Goal: Check status: Check status

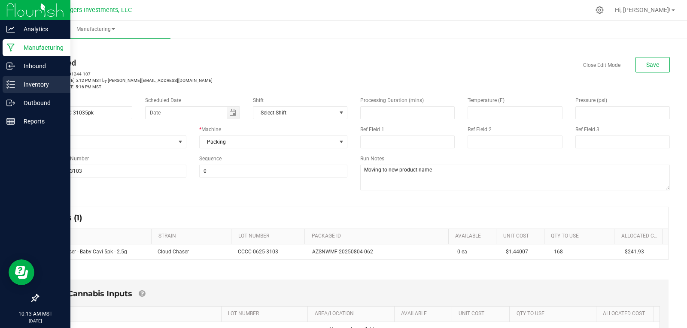
click at [37, 82] on p "Inventory" at bounding box center [41, 84] width 52 height 10
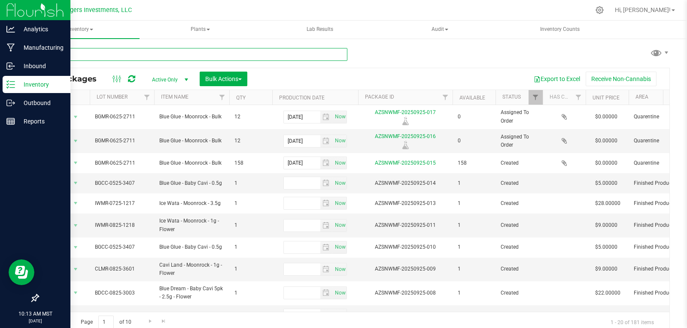
click at [109, 52] on input "text" at bounding box center [193, 54] width 310 height 13
type input "dream"
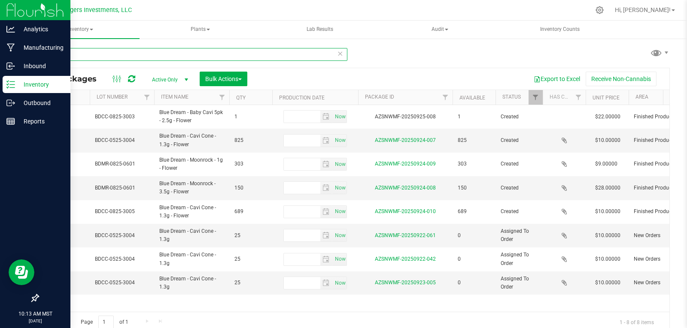
type input "[DATE]"
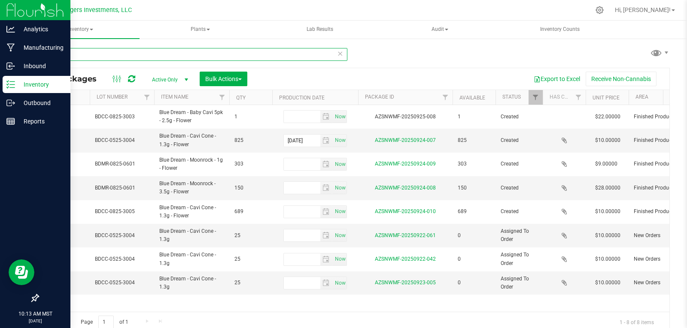
type input "[DATE]"
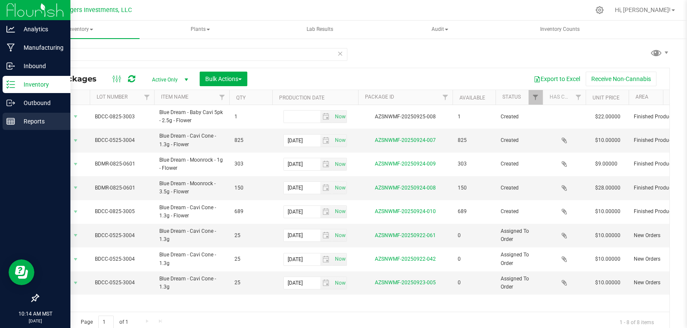
click at [33, 118] on p "Reports" at bounding box center [41, 121] width 52 height 10
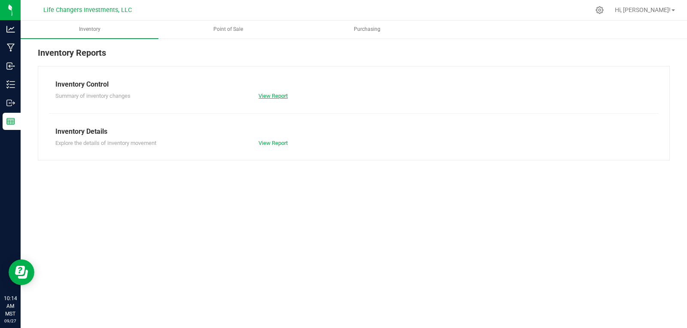
click at [280, 94] on link "View Report" at bounding box center [272, 96] width 29 height 6
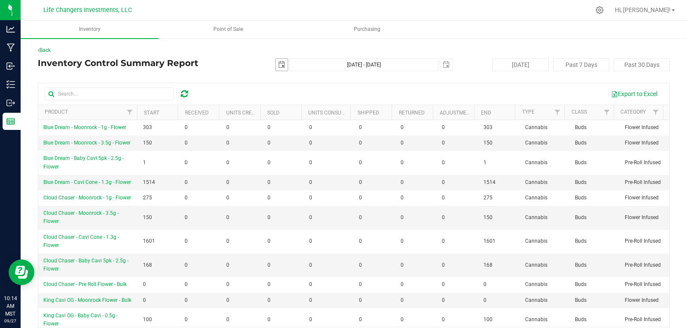
click at [280, 64] on span "select" at bounding box center [281, 64] width 7 height 7
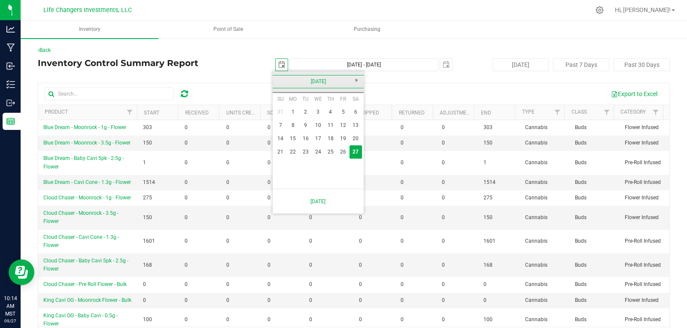
click at [278, 82] on link "[DATE]" at bounding box center [318, 81] width 92 height 13
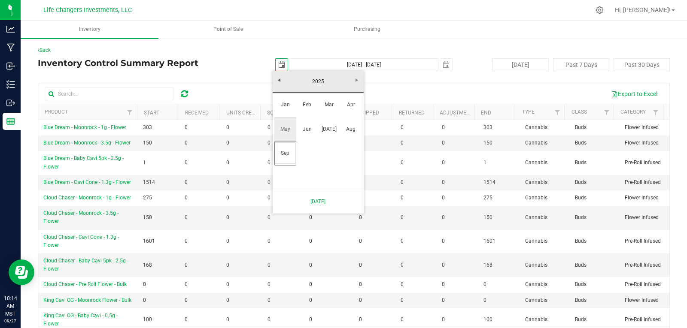
click at [285, 129] on link "May" at bounding box center [285, 129] width 22 height 22
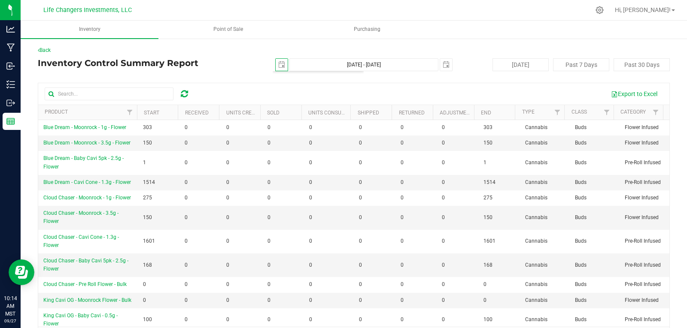
scroll to position [0, 0]
click at [234, 68] on div "Inventory Control Summary Report [DATE] [DATE] - [DATE] [DATE] [DATE] Past 7 Da…" at bounding box center [354, 64] width 632 height 13
click at [122, 95] on input "text" at bounding box center [109, 94] width 129 height 13
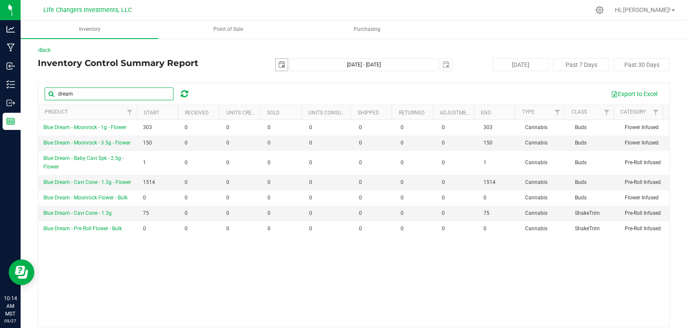
click at [279, 65] on span "select" at bounding box center [281, 64] width 7 height 7
type input "dream"
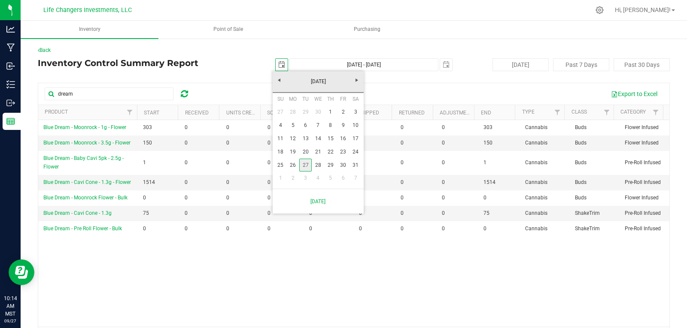
click at [306, 166] on link "27" at bounding box center [305, 165] width 12 height 13
type input "[DATE]"
type input "[DATE] - [DATE]"
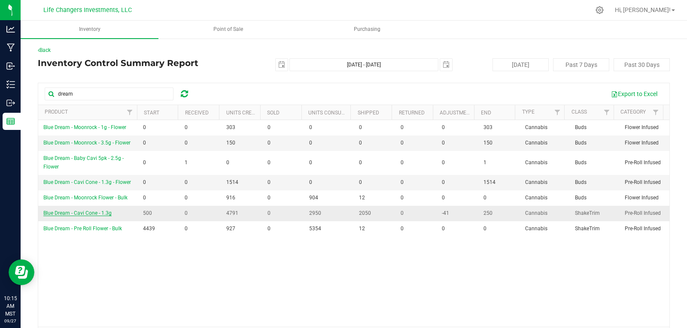
click at [68, 214] on span "Blue Dream - Cavi Cone - 1.3g" at bounding box center [77, 213] width 68 height 6
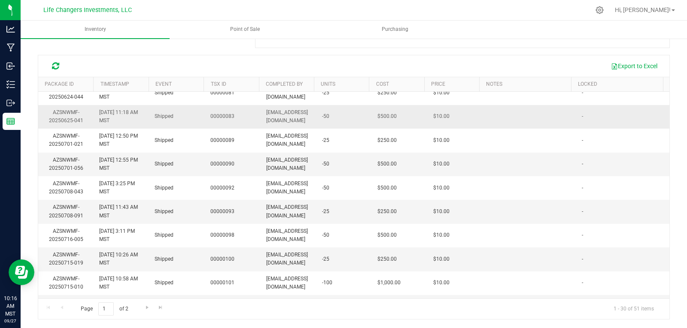
scroll to position [301, 0]
